Goal: Navigation & Orientation: Find specific page/section

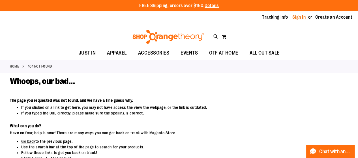
click at [297, 19] on link "Sign In" at bounding box center [299, 17] width 14 height 6
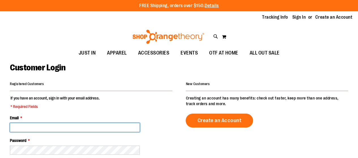
type input "**********"
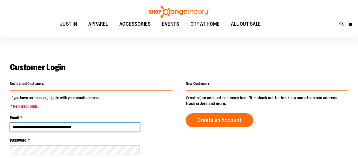
scroll to position [68, 0]
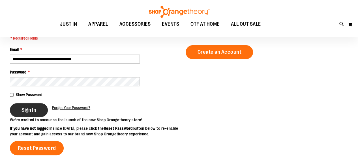
click at [30, 113] on button "Sign In" at bounding box center [29, 110] width 38 height 14
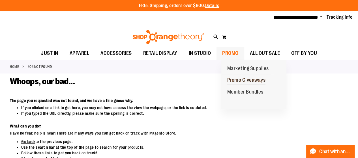
click at [238, 78] on span "Promo Giveaways" at bounding box center [246, 80] width 38 height 7
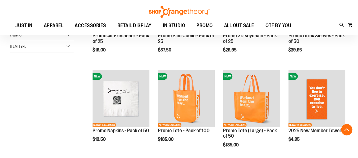
scroll to position [137, 0]
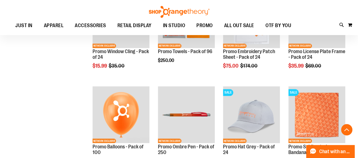
scroll to position [407, 0]
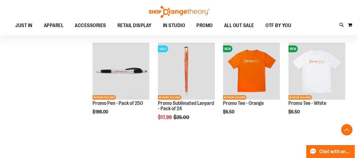
scroll to position [640, 0]
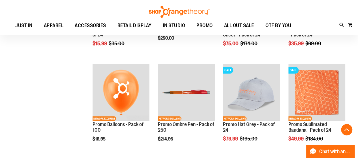
scroll to position [429, 0]
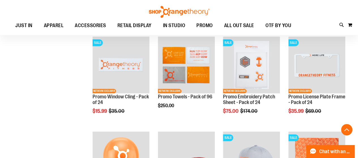
scroll to position [384, 0]
